Goal: Task Accomplishment & Management: Manage account settings

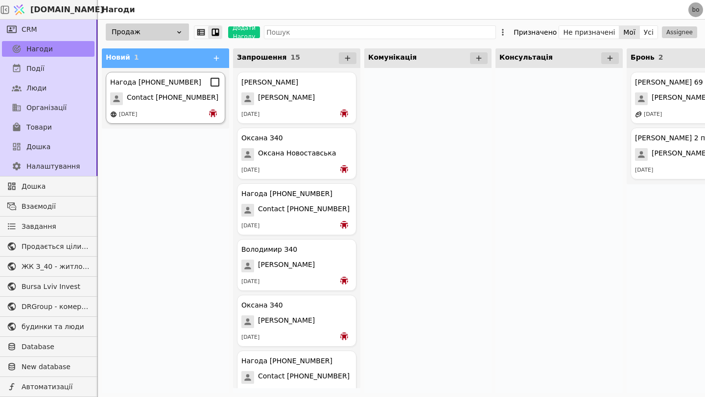
click at [189, 95] on span "Contact [PHONE_NUMBER]" at bounding box center [173, 98] width 92 height 13
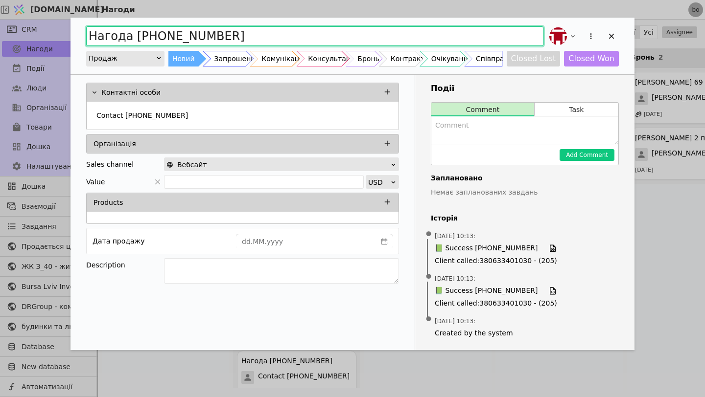
click at [229, 39] on input "Нагода [PHONE_NUMBER]" at bounding box center [314, 36] width 457 height 20
drag, startPoint x: 235, startPoint y: 36, endPoint x: 88, endPoint y: 40, distance: 147.4
click at [88, 40] on input "Нагода [PHONE_NUMBER]" at bounding box center [314, 36] width 457 height 20
type input "[PERSON_NAME]"
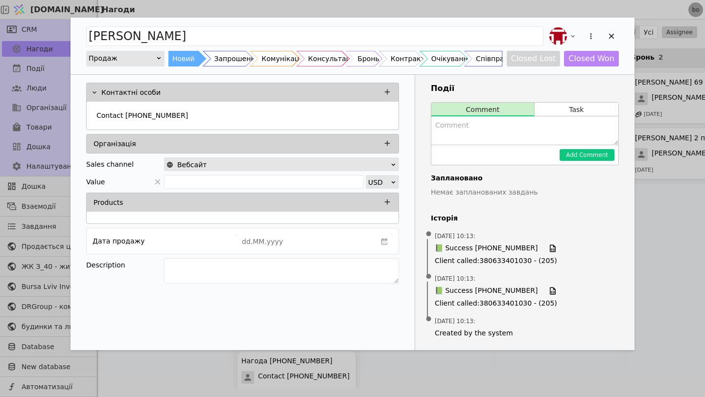
click at [470, 139] on textarea "Add Opportunity" at bounding box center [524, 130] width 187 height 28
click at [510, 127] on textarea "Цікавилась квартирами З40" at bounding box center [524, 130] width 187 height 28
click at [513, 127] on textarea "Цікавилась квартирами З40" at bounding box center [524, 130] width 187 height 28
type textarea "Цікавилась продажем квартир З40"
click at [554, 61] on button "Closed Lost" at bounding box center [534, 59] width 54 height 16
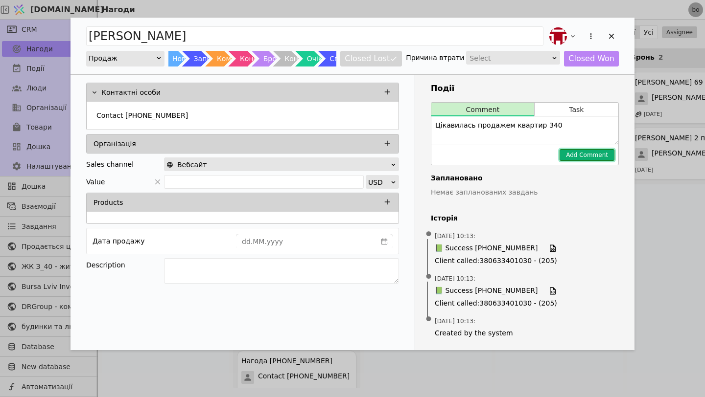
click at [575, 155] on button "Add Comment" at bounding box center [586, 155] width 55 height 12
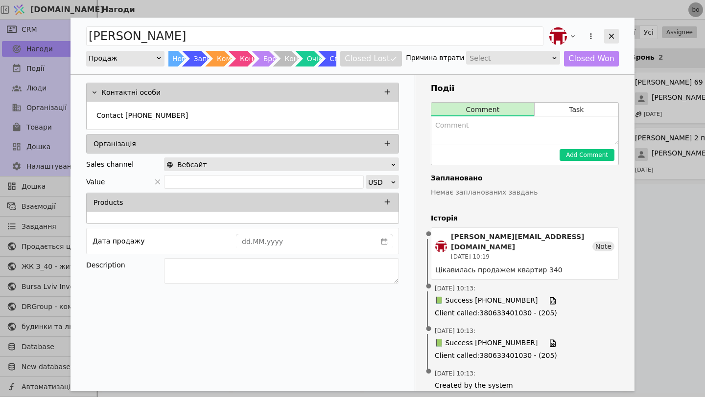
click at [611, 35] on icon "Add Opportunity" at bounding box center [611, 36] width 9 height 9
